Goal: Navigation & Orientation: Find specific page/section

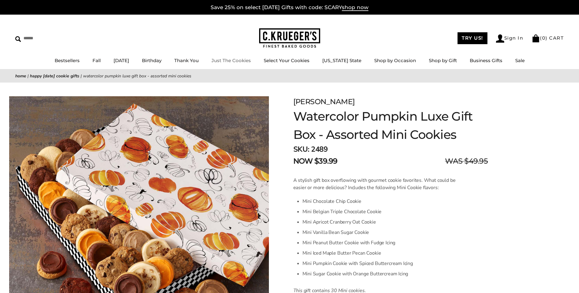
click at [239, 59] on link "Just The Cookies" at bounding box center [230, 61] width 39 height 6
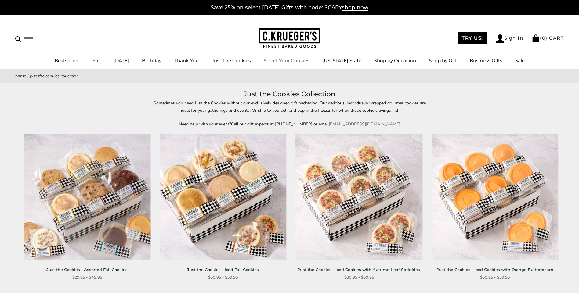
click at [297, 59] on link "Select Your Cookies" at bounding box center [286, 61] width 46 height 6
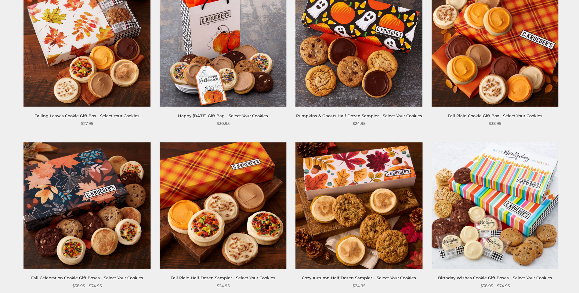
scroll to position [199, 0]
